Goal: Task Accomplishment & Management: Complete application form

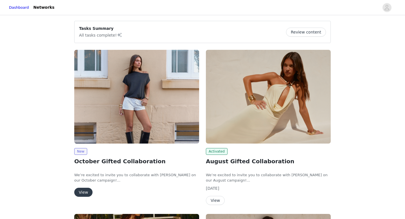
click at [85, 194] on button "View" at bounding box center [83, 192] width 18 height 9
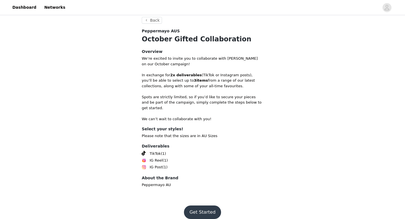
scroll to position [106, 0]
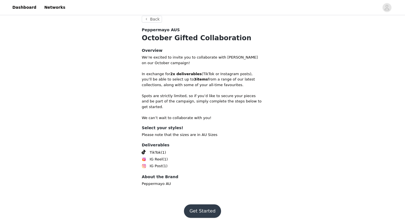
click at [208, 209] on button "Get Started" at bounding box center [202, 211] width 37 height 14
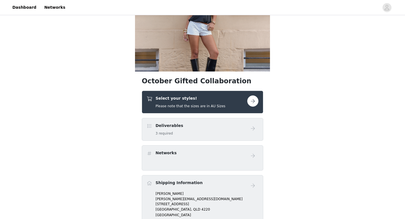
scroll to position [46, 0]
click at [198, 102] on div "Select your styles! Please note that the sizes are in AU Sizes" at bounding box center [191, 101] width 70 height 13
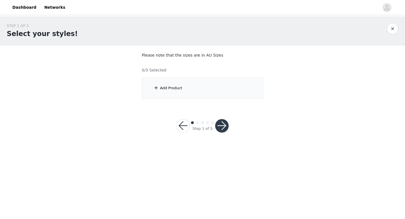
click at [165, 81] on div "Add Product" at bounding box center [203, 88] width 122 height 21
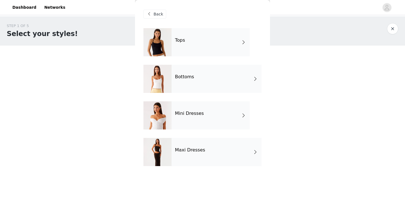
click at [209, 106] on div "Mini Dresses" at bounding box center [211, 115] width 78 height 28
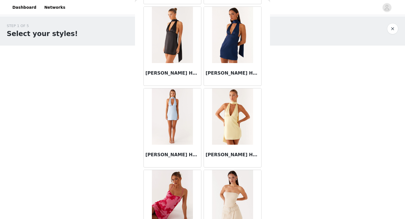
scroll to position [642, 0]
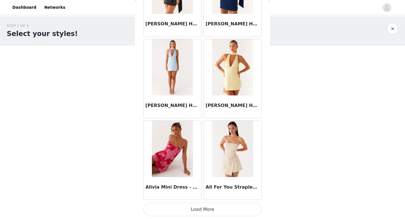
click at [211, 209] on button "Load More" at bounding box center [203, 210] width 118 height 14
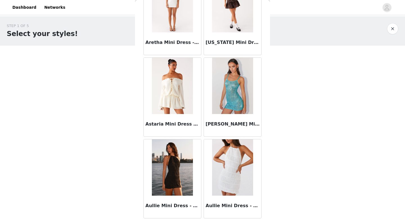
scroll to position [1459, 0]
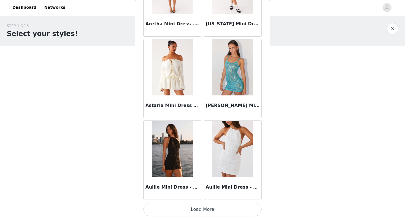
click at [205, 211] on button "Load More" at bounding box center [203, 210] width 118 height 14
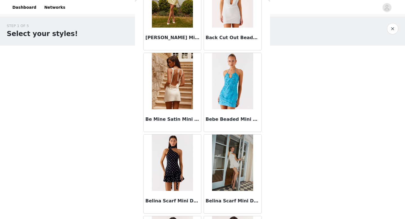
scroll to position [1939, 0]
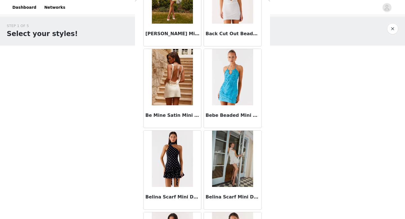
click at [176, 180] on img at bounding box center [172, 159] width 41 height 56
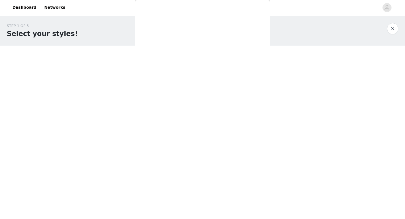
scroll to position [0, 0]
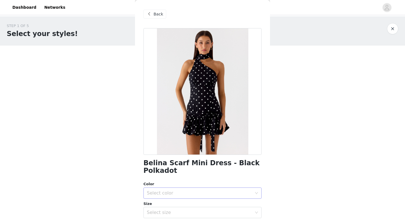
click at [178, 188] on div "Select color" at bounding box center [201, 193] width 108 height 11
click at [174, 202] on li "Black Polkadot" at bounding box center [203, 205] width 118 height 9
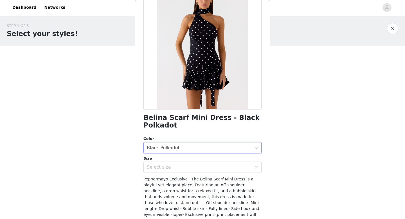
scroll to position [46, 0]
click at [172, 166] on div "Select size" at bounding box center [199, 167] width 105 height 6
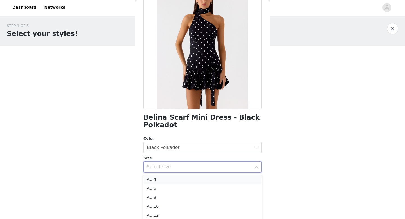
click at [170, 180] on li "AU 4" at bounding box center [203, 179] width 118 height 9
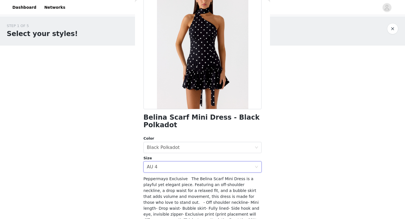
scroll to position [91, 0]
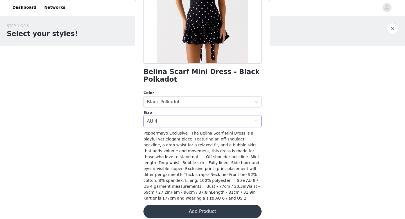
click at [185, 209] on button "Add Product" at bounding box center [203, 212] width 118 height 14
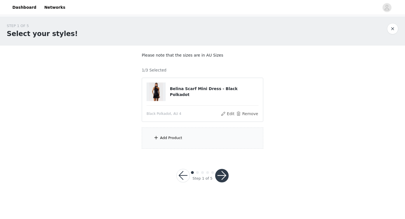
click at [191, 128] on div "Add Product" at bounding box center [203, 138] width 122 height 21
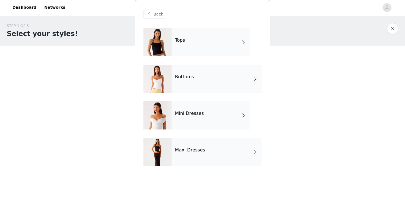
click at [191, 147] on div "Maxi Dresses" at bounding box center [217, 152] width 90 height 28
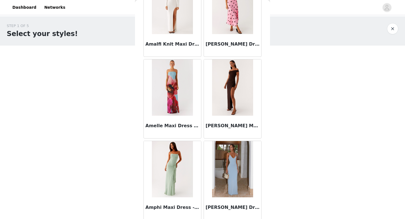
scroll to position [642, 0]
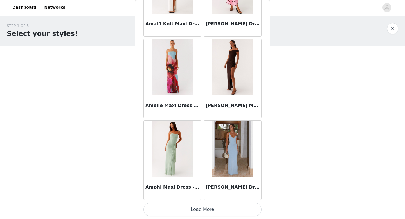
click at [195, 209] on button "Load More" at bounding box center [203, 210] width 118 height 14
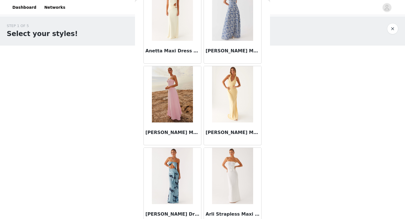
scroll to position [1269, 0]
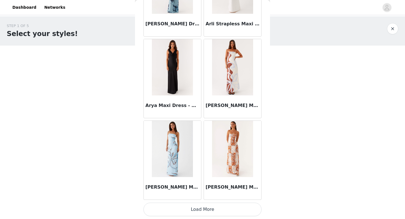
click at [203, 209] on button "Load More" at bounding box center [203, 210] width 118 height 14
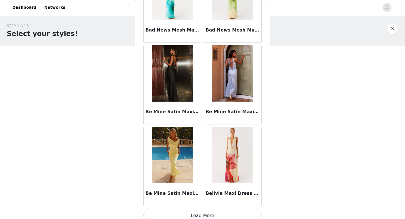
scroll to position [2275, 0]
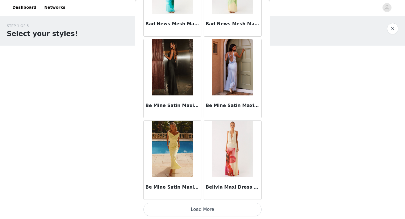
click at [201, 210] on button "Load More" at bounding box center [203, 210] width 118 height 14
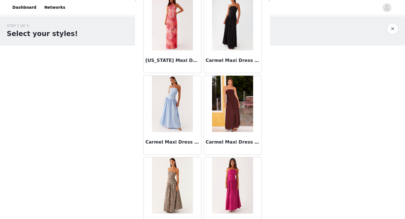
scroll to position [3091, 0]
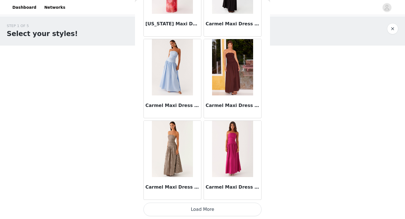
click at [203, 205] on button "Load More" at bounding box center [203, 210] width 118 height 14
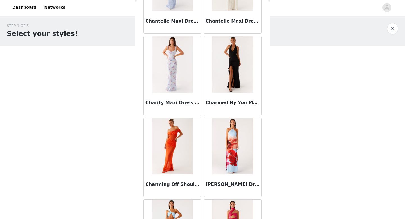
scroll to position [3908, 0]
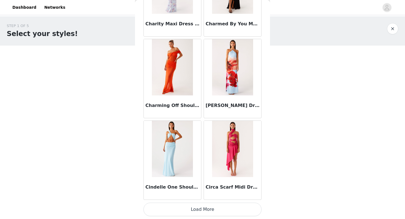
click at [199, 209] on button "Load More" at bounding box center [203, 210] width 118 height 14
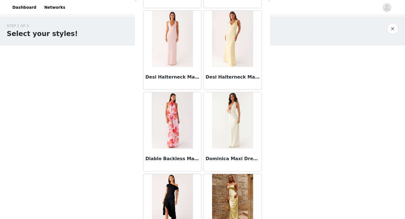
scroll to position [4721, 0]
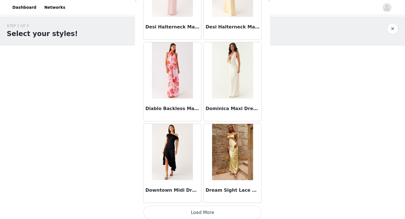
click at [198, 219] on button "Load More" at bounding box center [203, 213] width 118 height 14
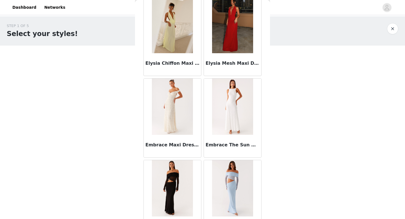
scroll to position [5540, 0]
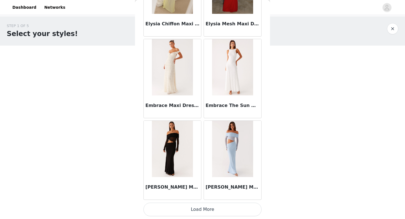
click at [198, 211] on button "Load More" at bounding box center [203, 210] width 118 height 14
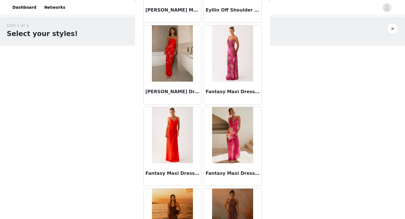
scroll to position [6356, 0]
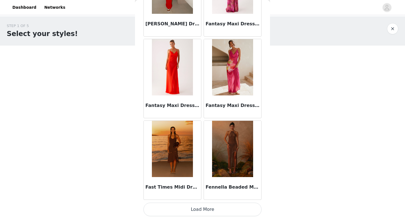
click at [196, 210] on button "Load More" at bounding box center [203, 210] width 118 height 14
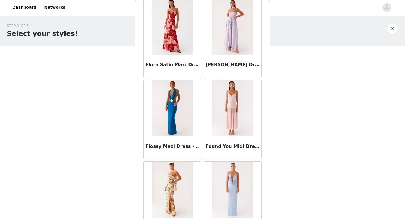
scroll to position [7173, 0]
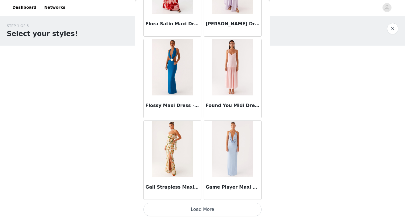
click at [203, 211] on button "Load More" at bounding box center [203, 210] width 118 height 14
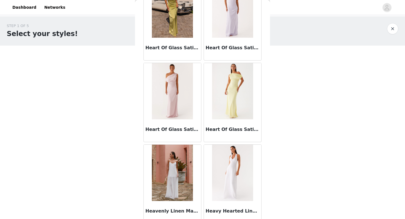
scroll to position [7989, 0]
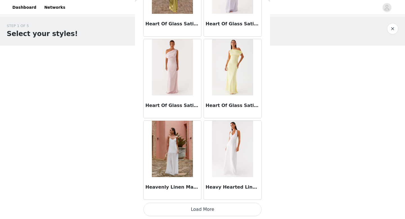
click at [205, 210] on button "Load More" at bounding box center [203, 210] width 118 height 14
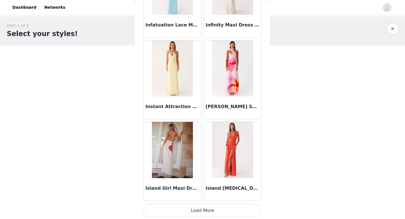
scroll to position [8805, 0]
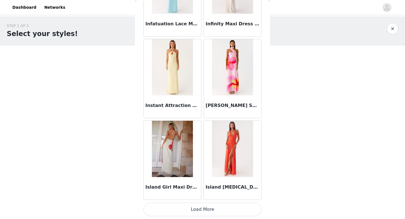
click at [207, 212] on button "Load More" at bounding box center [203, 210] width 118 height 14
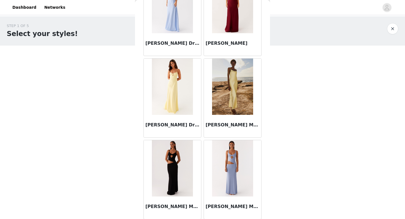
scroll to position [9622, 0]
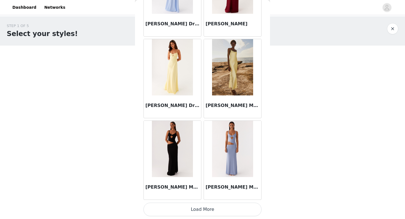
click at [201, 209] on button "Load More" at bounding box center [203, 210] width 118 height 14
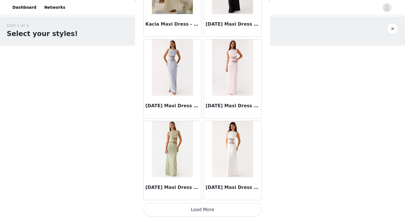
scroll to position [10438, 0]
click at [202, 210] on button "Load More" at bounding box center [203, 210] width 118 height 14
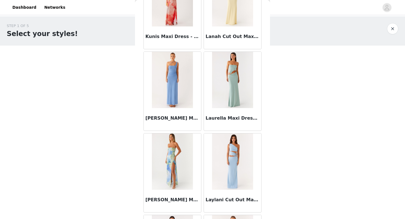
scroll to position [11254, 0]
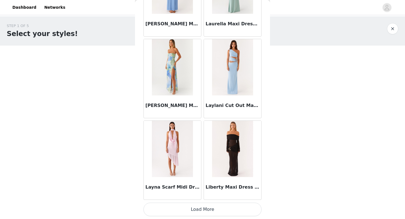
click at [200, 212] on button "Load More" at bounding box center [203, 210] width 118 height 14
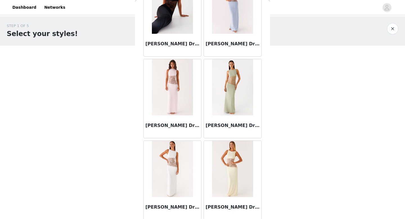
scroll to position [12070, 0]
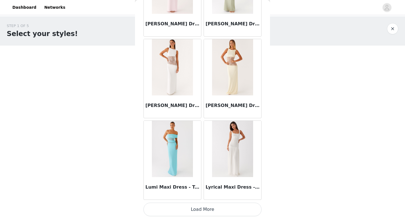
click at [204, 209] on button "Load More" at bounding box center [203, 210] width 118 height 14
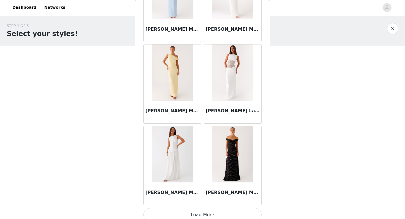
scroll to position [12887, 0]
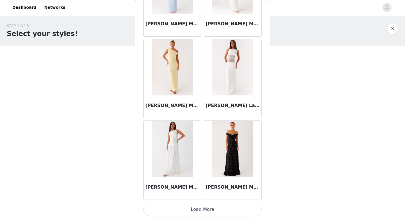
click at [209, 208] on button "Load More" at bounding box center [203, 210] width 118 height 14
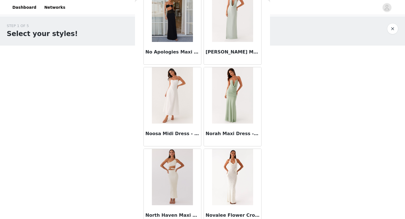
scroll to position [13703, 0]
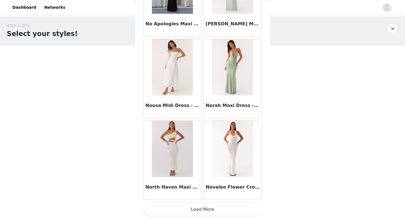
click at [204, 214] on button "Load More" at bounding box center [203, 210] width 118 height 14
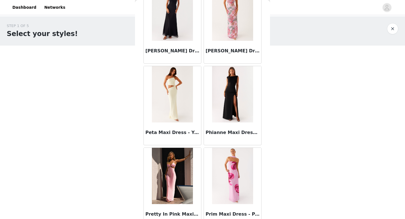
scroll to position [14519, 0]
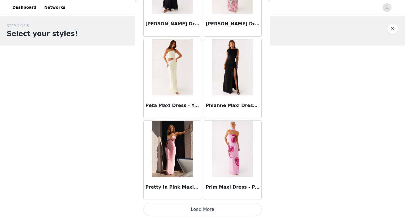
click at [206, 207] on button "Load More" at bounding box center [203, 210] width 118 height 14
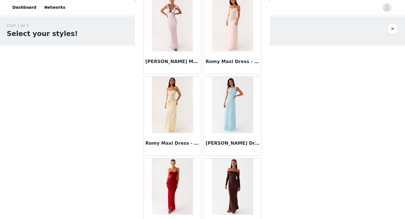
scroll to position [15336, 0]
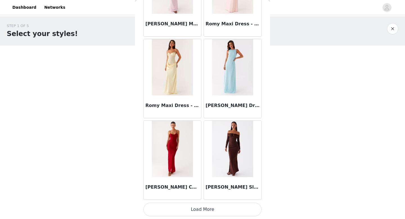
click at [203, 210] on button "Load More" at bounding box center [203, 210] width 118 height 14
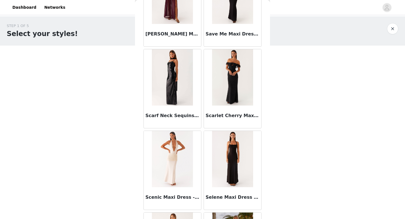
scroll to position [16152, 0]
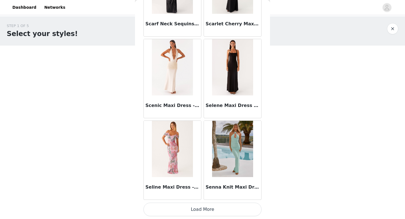
click at [203, 212] on button "Load More" at bounding box center [203, 210] width 118 height 14
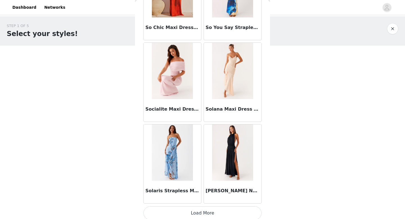
scroll to position [16968, 0]
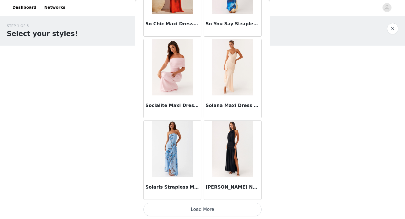
click at [205, 210] on button "Load More" at bounding box center [203, 210] width 118 height 14
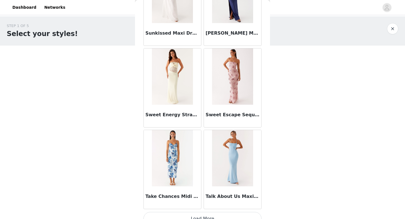
scroll to position [17785, 0]
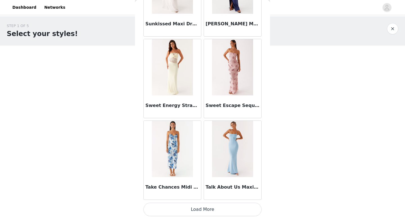
click at [206, 214] on button "Load More" at bounding box center [203, 210] width 118 height 14
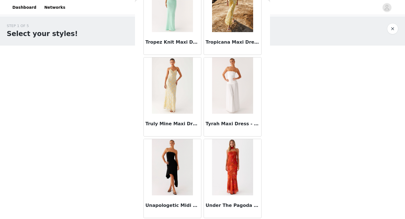
scroll to position [18601, 0]
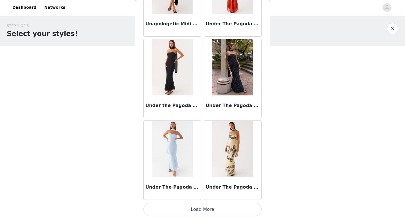
click at [200, 212] on button "Load More" at bounding box center [203, 210] width 118 height 14
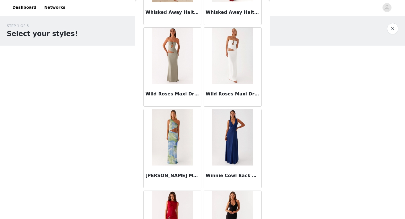
scroll to position [19417, 0]
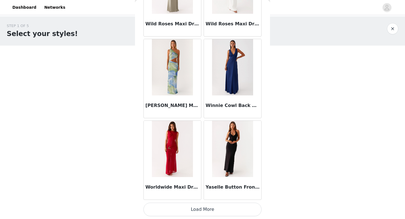
click at [203, 214] on button "Load More" at bounding box center [203, 210] width 118 height 14
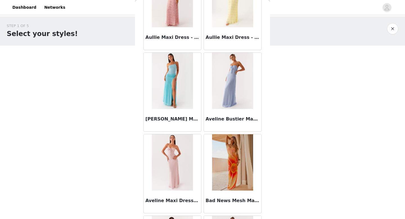
scroll to position [0, 0]
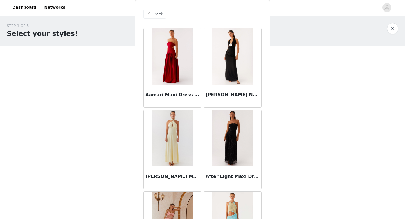
click at [158, 15] on span "Back" at bounding box center [159, 14] width 10 height 6
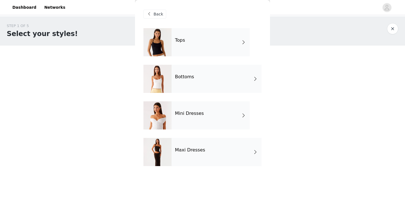
click at [181, 43] on h4 "Tops" at bounding box center [180, 40] width 10 height 5
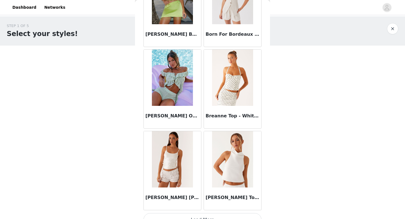
scroll to position [642, 0]
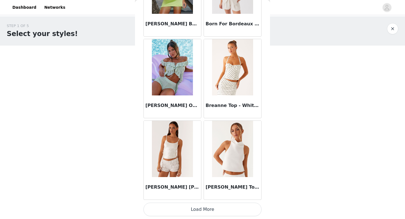
click at [193, 209] on button "Load More" at bounding box center [203, 210] width 118 height 14
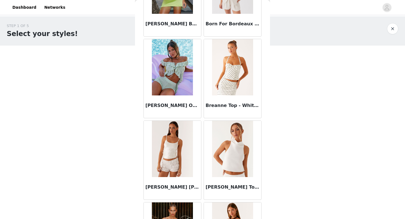
scroll to position [790, 0]
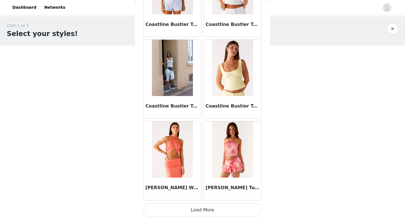
click at [201, 209] on button "Load More" at bounding box center [203, 210] width 118 height 14
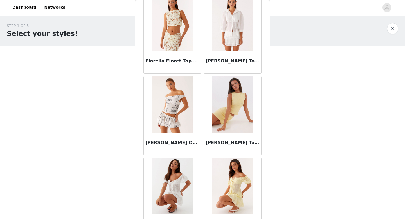
scroll to position [2265, 0]
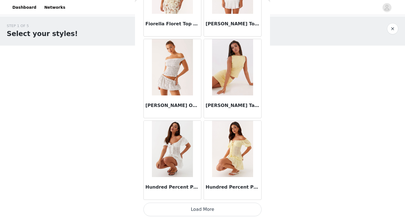
click at [201, 209] on button "Load More" at bounding box center [203, 210] width 118 height 14
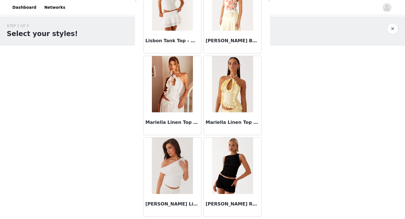
scroll to position [3091, 0]
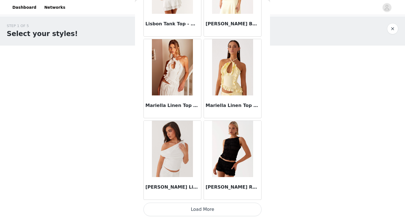
click at [202, 210] on button "Load More" at bounding box center [203, 210] width 118 height 14
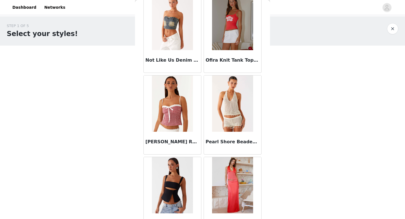
scroll to position [3908, 0]
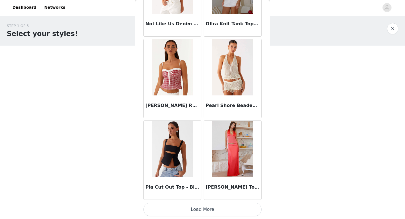
click at [202, 208] on button "Load More" at bounding box center [203, 210] width 118 height 14
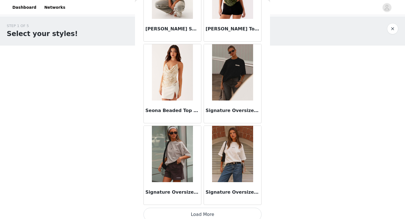
scroll to position [4724, 0]
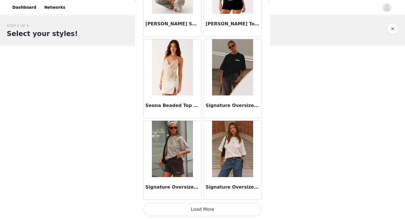
click at [198, 207] on button "Load More" at bounding box center [203, 210] width 118 height 14
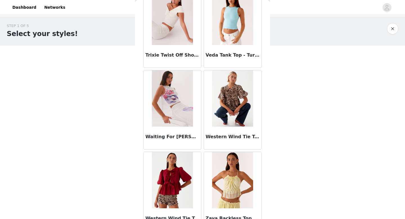
scroll to position [5540, 0]
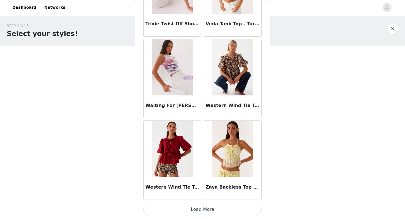
click at [204, 206] on button "Load More" at bounding box center [203, 210] width 118 height 14
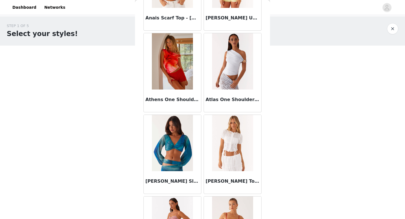
scroll to position [0, 0]
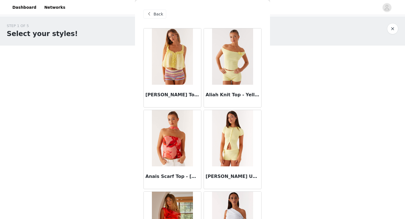
click at [154, 15] on span "Back" at bounding box center [159, 14] width 10 height 6
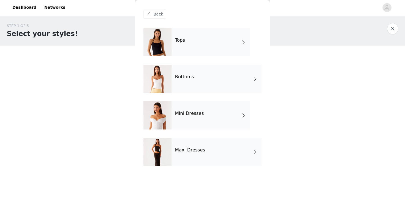
click at [195, 79] on div "Bottoms" at bounding box center [217, 79] width 90 height 28
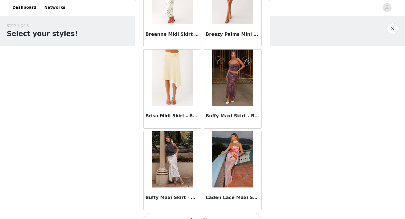
scroll to position [642, 0]
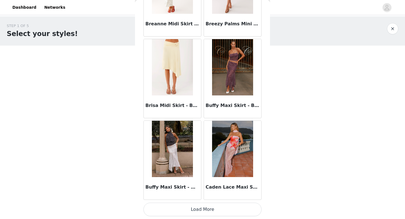
click at [207, 212] on button "Load More" at bounding box center [203, 210] width 118 height 14
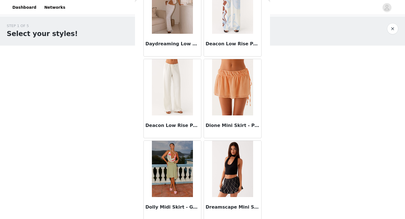
scroll to position [1459, 0]
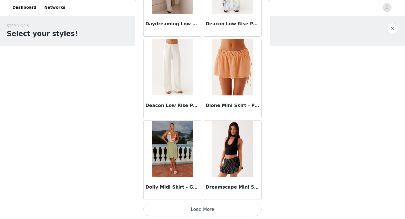
click at [198, 210] on button "Load More" at bounding box center [203, 210] width 118 height 14
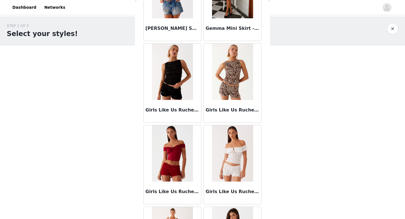
scroll to position [2183, 0]
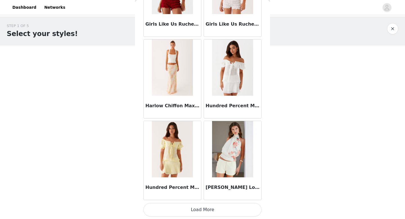
click at [201, 215] on button "Load More" at bounding box center [203, 210] width 118 height 14
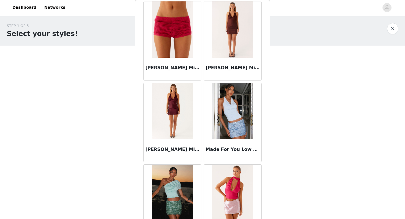
scroll to position [3091, 0]
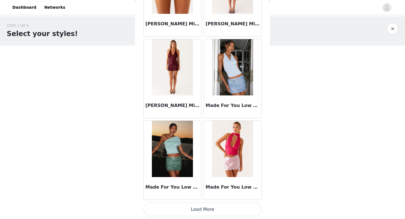
click at [198, 207] on button "Load More" at bounding box center [203, 210] width 118 height 14
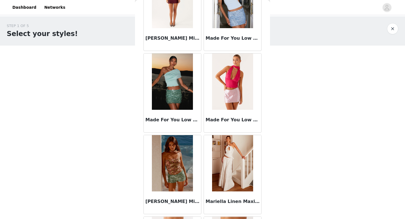
scroll to position [3217, 0]
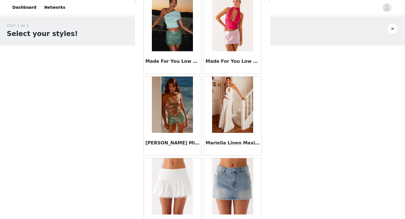
click at [223, 126] on img at bounding box center [232, 105] width 41 height 56
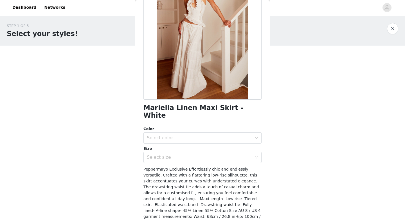
scroll to position [56, 0]
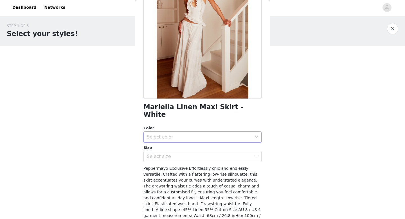
click at [206, 134] on div "Select color" at bounding box center [199, 137] width 105 height 6
click at [203, 140] on li "White" at bounding box center [203, 141] width 118 height 9
click at [202, 154] on div "Select size" at bounding box center [199, 157] width 105 height 6
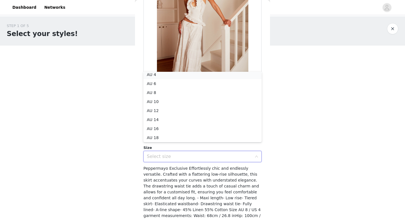
scroll to position [1, 0]
click at [186, 75] on li "AU 4" at bounding box center [203, 76] width 118 height 9
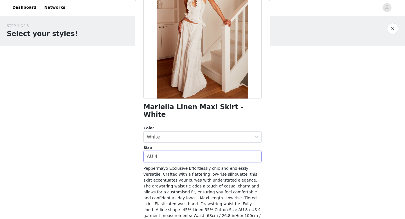
click at [190, 167] on span "Peppermayo Exclusive Effortlessly chic and endlessly versatile. Crafted with a …" at bounding box center [202, 198] width 117 height 64
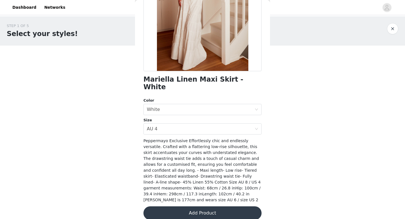
click at [198, 206] on button "Add Product" at bounding box center [203, 213] width 118 height 14
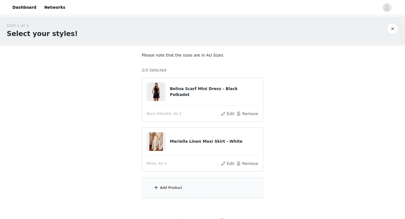
click at [195, 184] on div "Add Product" at bounding box center [203, 187] width 122 height 21
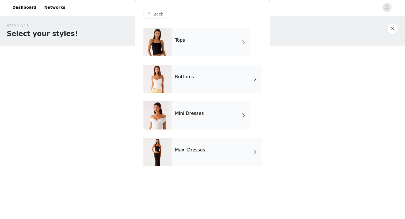
click at [202, 80] on div "Bottoms" at bounding box center [217, 79] width 90 height 28
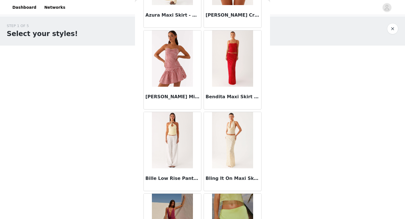
scroll to position [642, 0]
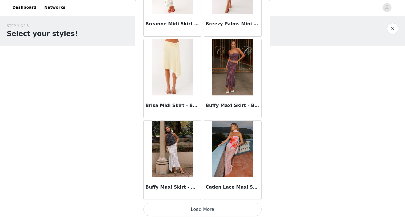
click at [197, 208] on button "Load More" at bounding box center [203, 210] width 118 height 14
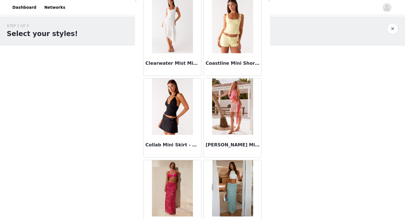
scroll to position [1459, 0]
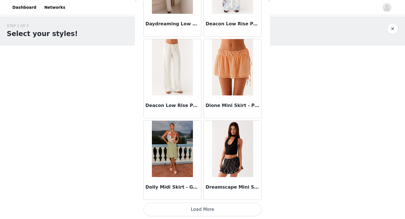
click at [197, 208] on button "Load More" at bounding box center [203, 210] width 118 height 14
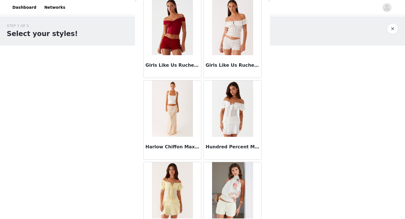
scroll to position [2275, 0]
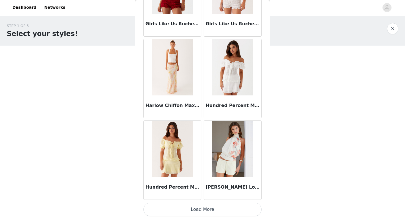
click at [197, 208] on button "Load More" at bounding box center [203, 210] width 118 height 14
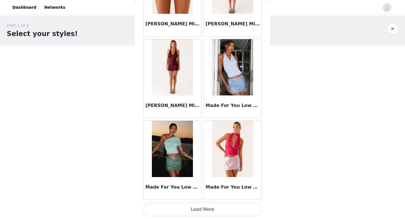
scroll to position [26, 0]
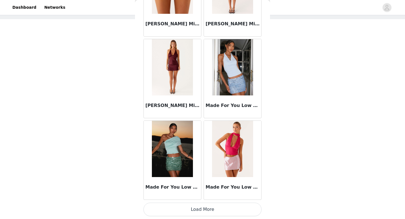
click at [199, 214] on button "Load More" at bounding box center [203, 210] width 118 height 14
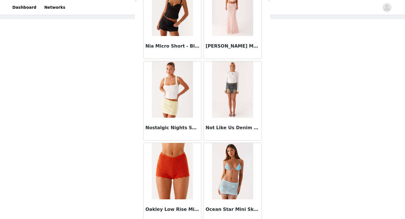
scroll to position [3908, 0]
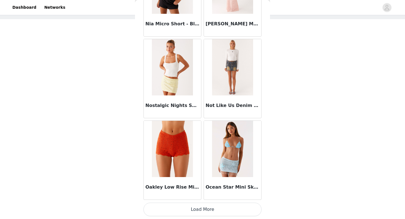
click at [209, 206] on button "Load More" at bounding box center [203, 210] width 118 height 14
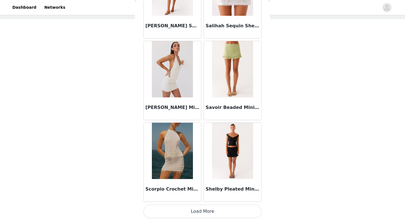
scroll to position [4724, 0]
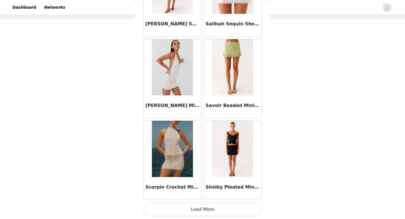
click at [203, 208] on button "Load More" at bounding box center [203, 210] width 118 height 14
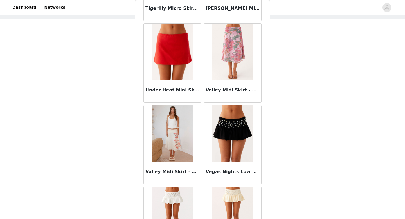
scroll to position [5527, 0]
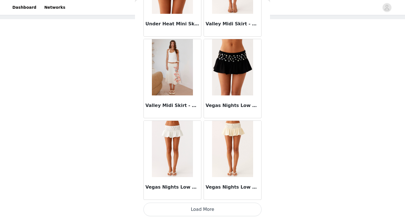
click at [203, 207] on button "Load More" at bounding box center [203, 210] width 118 height 14
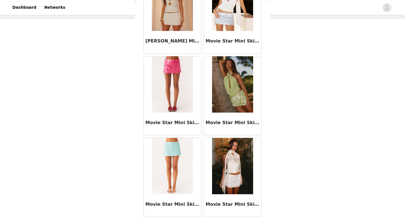
scroll to position [3564, 0]
click at [238, 112] on img at bounding box center [232, 84] width 41 height 56
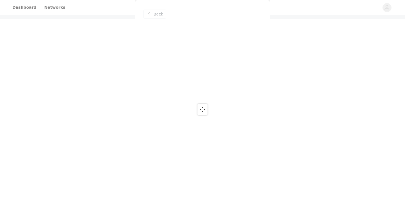
scroll to position [0, 0]
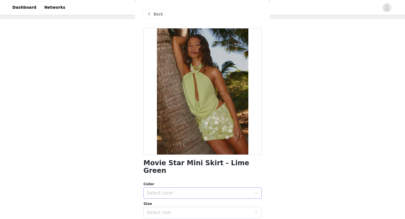
click at [206, 190] on div "Select color" at bounding box center [201, 193] width 108 height 11
click at [200, 199] on li "Lime Green" at bounding box center [203, 197] width 118 height 9
click at [198, 210] on div "Select size" at bounding box center [199, 213] width 105 height 6
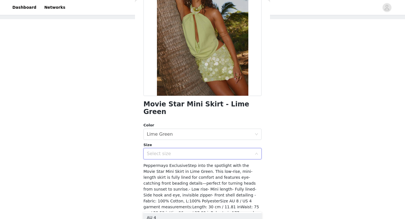
scroll to position [59, 0]
click at [184, 142] on div "Size Select size" at bounding box center [203, 150] width 118 height 17
click at [184, 151] on div "Select size" at bounding box center [199, 154] width 105 height 6
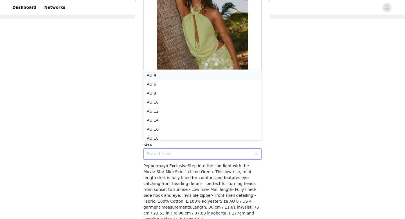
scroll to position [1, 0]
click at [168, 75] on li "AU 4" at bounding box center [203, 74] width 118 height 9
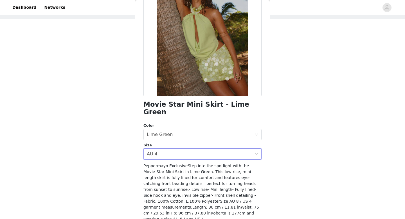
click at [169, 171] on span "Peppermayo ExclusiveStep into the spotlight with the Movie Star Mini Skirt in L…" at bounding box center [202, 193] width 116 height 58
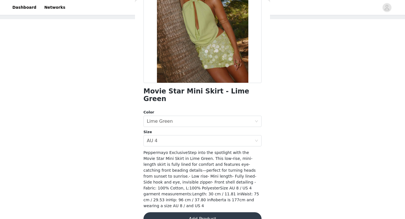
click at [193, 212] on button "Add Product" at bounding box center [203, 219] width 118 height 14
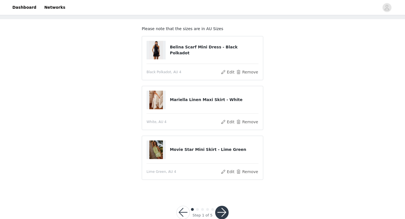
click at [217, 210] on button "button" at bounding box center [222, 213] width 14 height 14
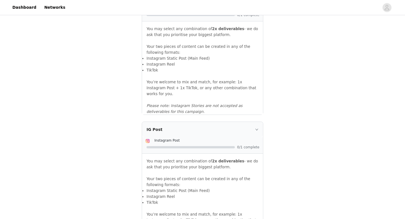
scroll to position [491, 0]
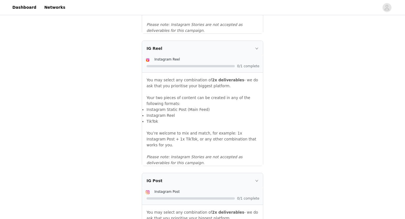
click at [256, 179] on icon "icon: right" at bounding box center [256, 180] width 3 height 3
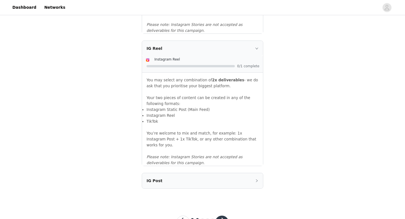
scroll to position [509, 0]
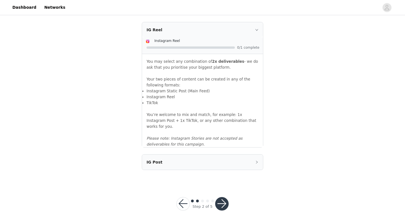
click at [247, 155] on div "IG Post" at bounding box center [202, 162] width 121 height 15
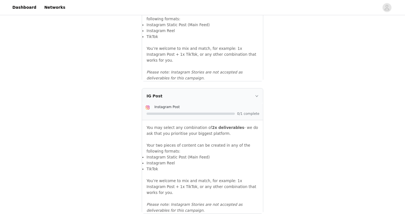
scroll to position [613, 0]
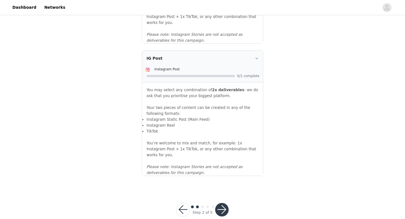
click at [223, 203] on button "button" at bounding box center [222, 210] width 14 height 14
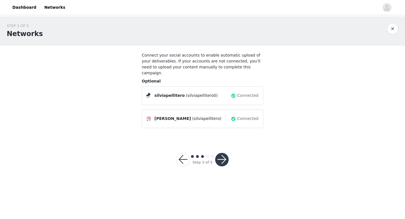
click at [226, 154] on button "button" at bounding box center [222, 160] width 14 height 14
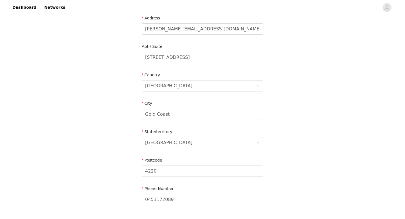
scroll to position [188, 0]
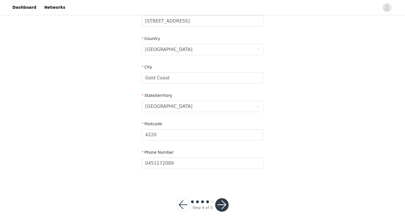
click at [225, 198] on button "button" at bounding box center [222, 205] width 14 height 14
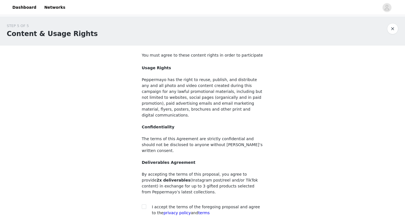
scroll to position [41, 0]
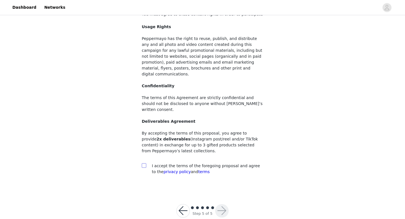
click at [145, 163] on input "checkbox" at bounding box center [144, 165] width 4 height 4
checkbox input "true"
click at [220, 204] on button "button" at bounding box center [222, 211] width 14 height 14
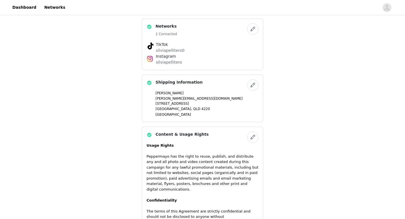
scroll to position [245, 0]
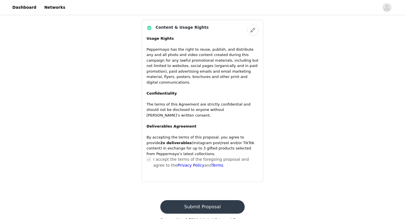
click at [204, 200] on button "Submit Proposal" at bounding box center [202, 207] width 84 height 14
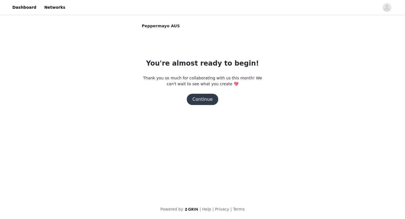
click at [197, 100] on button "Continue" at bounding box center [203, 99] width 32 height 11
